Goal: Information Seeking & Learning: Find specific fact

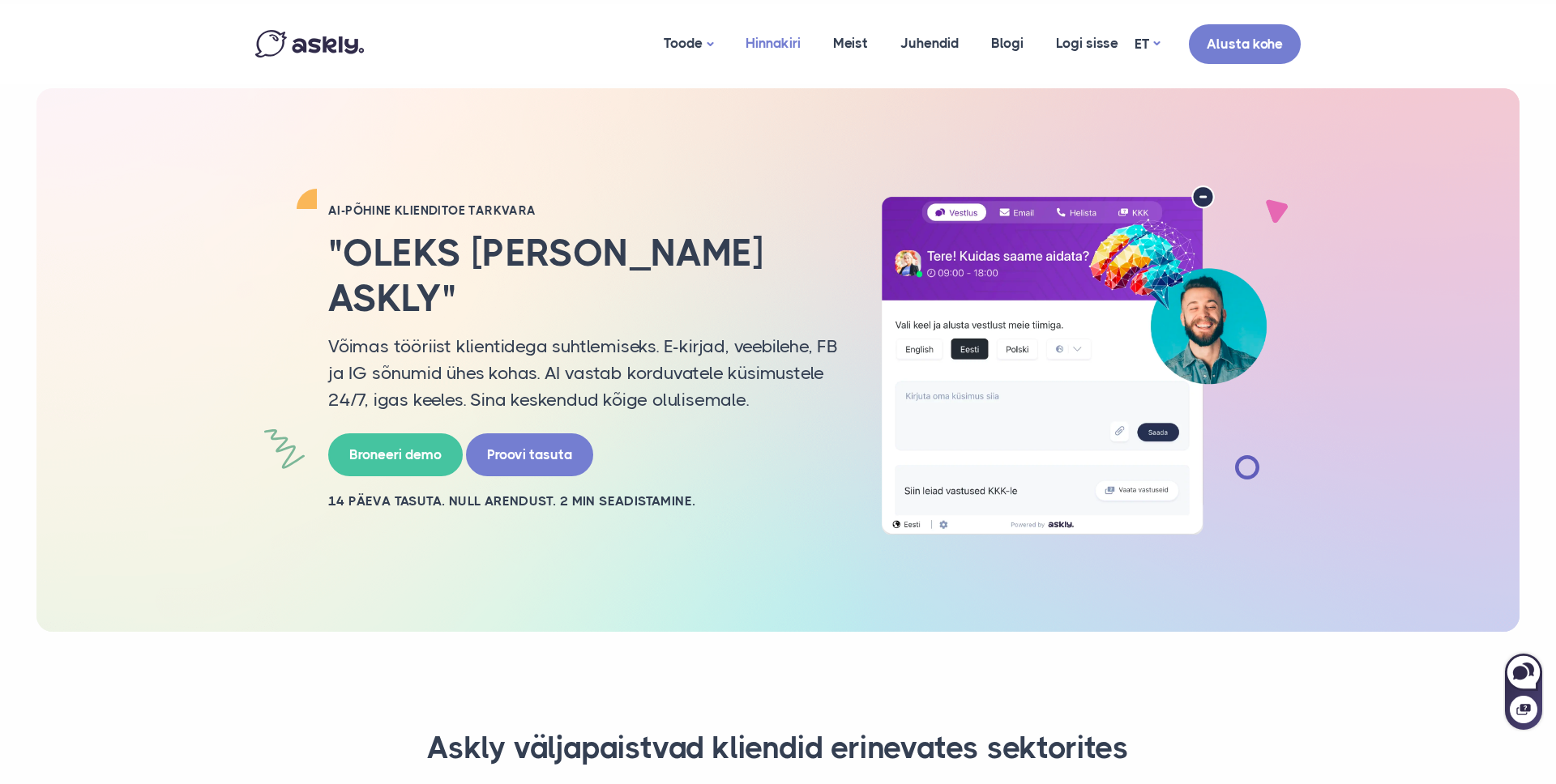
click at [776, 27] on link "Hinnakiri" at bounding box center [774, 44] width 88 height 79
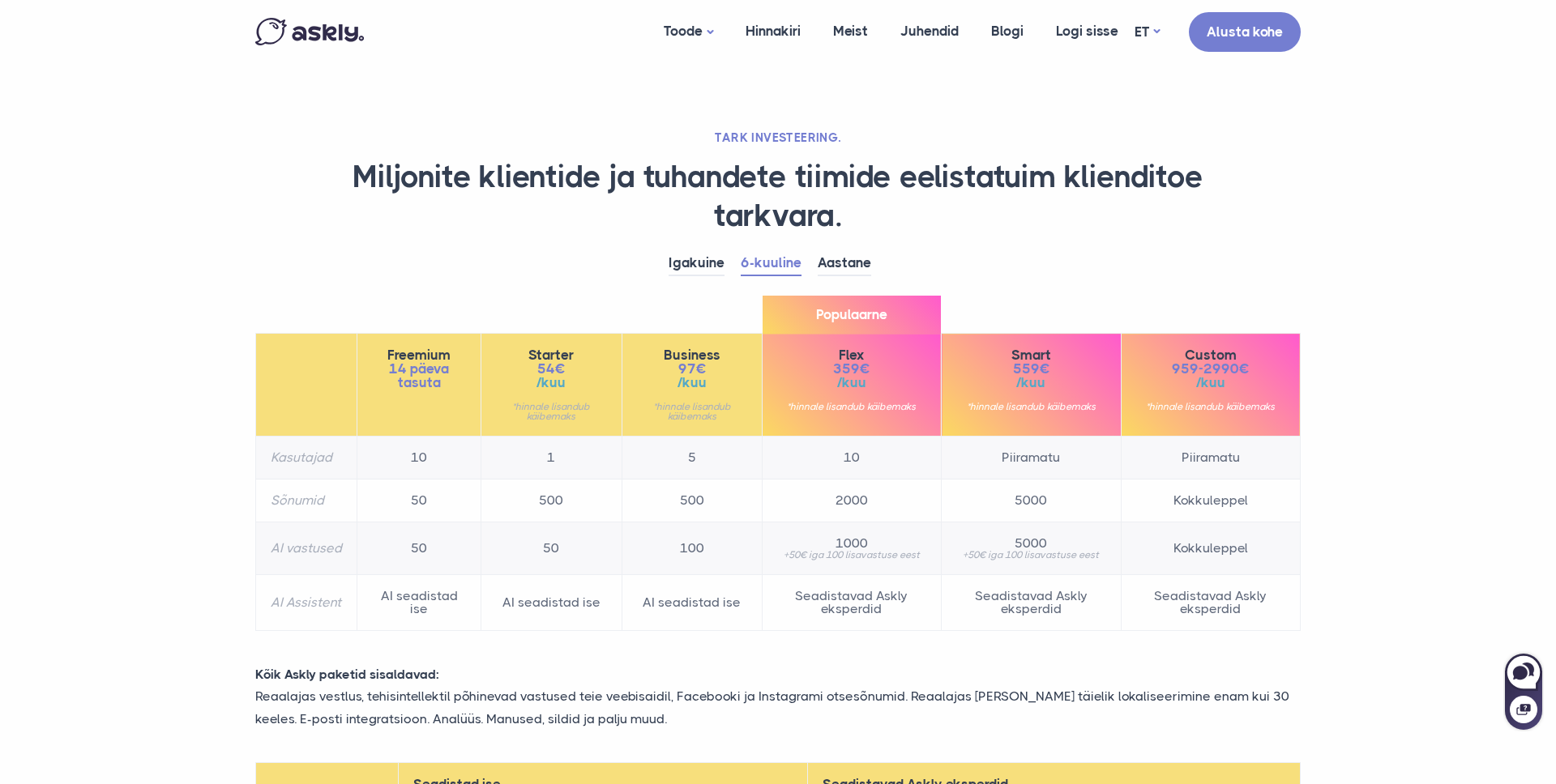
click at [541, 367] on span "54€" at bounding box center [551, 368] width 110 height 13
copy span "54"
click at [541, 367] on span "54€" at bounding box center [551, 368] width 110 height 13
